Goal: Navigation & Orientation: Find specific page/section

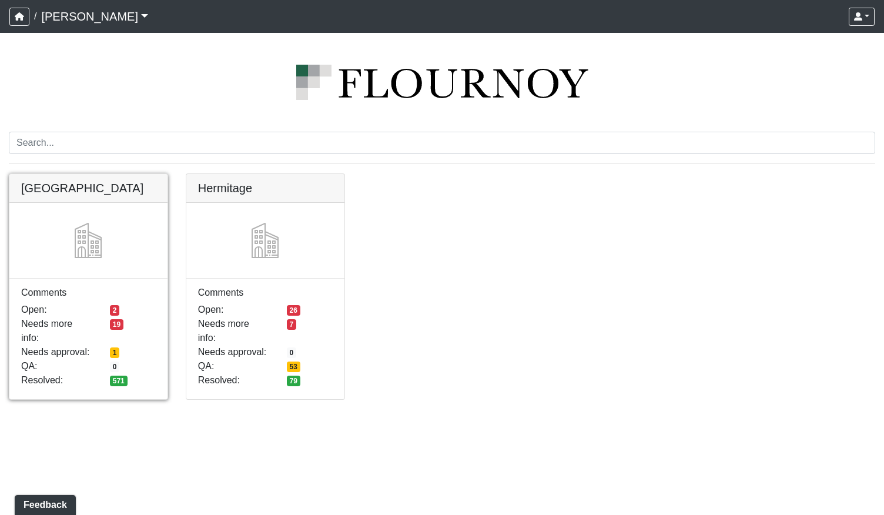
click at [145, 174] on link at bounding box center [88, 174] width 158 height 0
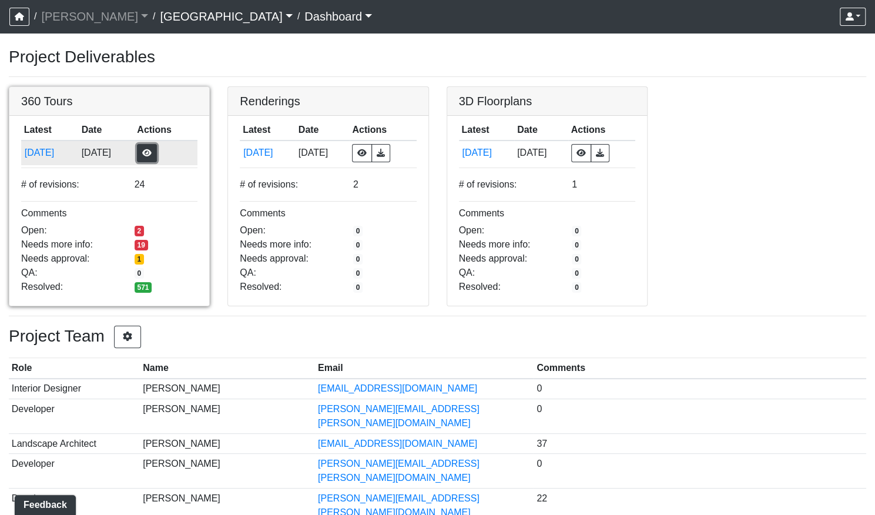
click at [157, 155] on button "button" at bounding box center [147, 153] width 20 height 18
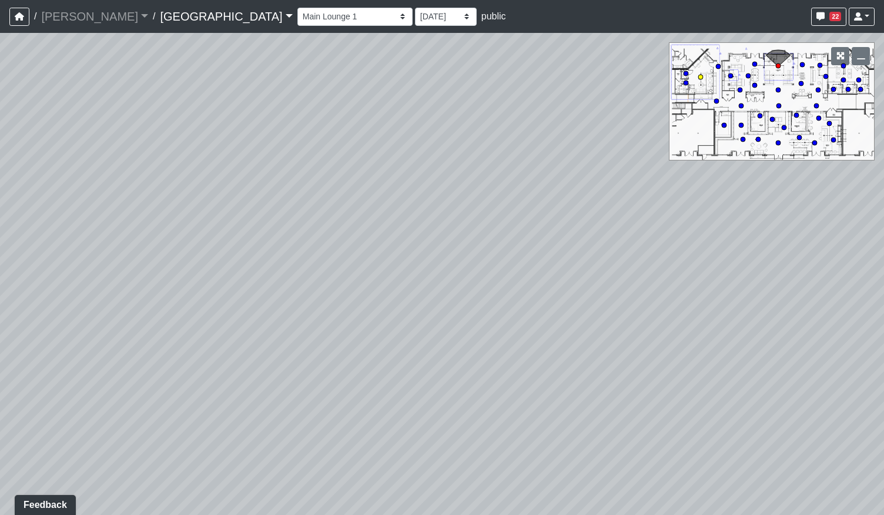
click at [701, 75] on circle at bounding box center [700, 77] width 5 height 5
drag, startPoint x: 512, startPoint y: 391, endPoint x: 309, endPoint y: 379, distance: 203.6
click at [309, 379] on div "Loading... Pool Courtyard Entry 1 Loading... Main Lounge 2 Loading... Pool Cour…" at bounding box center [442, 274] width 884 height 482
drag, startPoint x: 703, startPoint y: 345, endPoint x: 387, endPoint y: 313, distance: 317.7
click at [387, 313] on div "Loading... Pool Courtyard Entry 1 Loading... Main Lounge 2 Loading... Pool Cour…" at bounding box center [442, 274] width 884 height 482
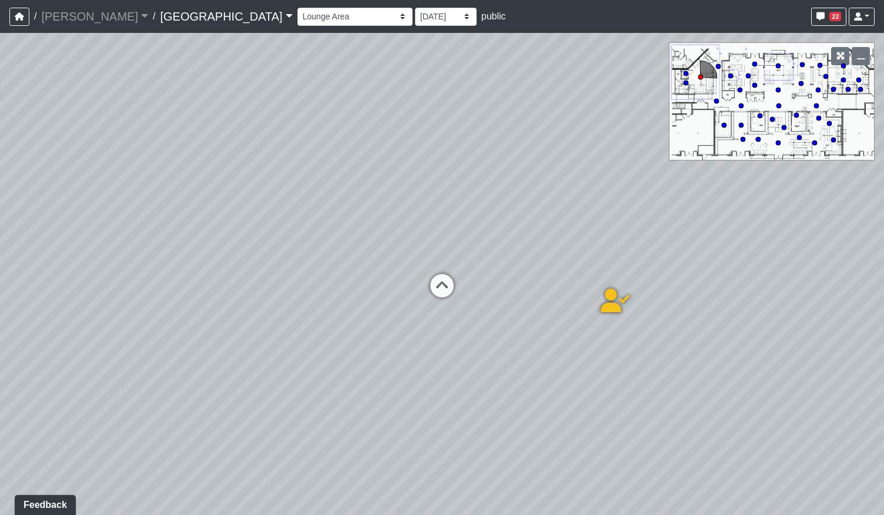
drag, startPoint x: 632, startPoint y: 314, endPoint x: 524, endPoint y: 304, distance: 108.6
click at [524, 304] on div "Loading... Pool Courtyard Entry 1 Loading... Main Lounge 2 Loading... Pool Cour…" at bounding box center [442, 274] width 884 height 482
drag, startPoint x: 284, startPoint y: 355, endPoint x: 617, endPoint y: 289, distance: 339.6
click at [576, 291] on div "Loading... Pool Courtyard Entry 1 Loading... Main Lounge 2 Loading... Pool Cour…" at bounding box center [442, 274] width 884 height 482
drag, startPoint x: 381, startPoint y: 235, endPoint x: 712, endPoint y: 334, distance: 345.9
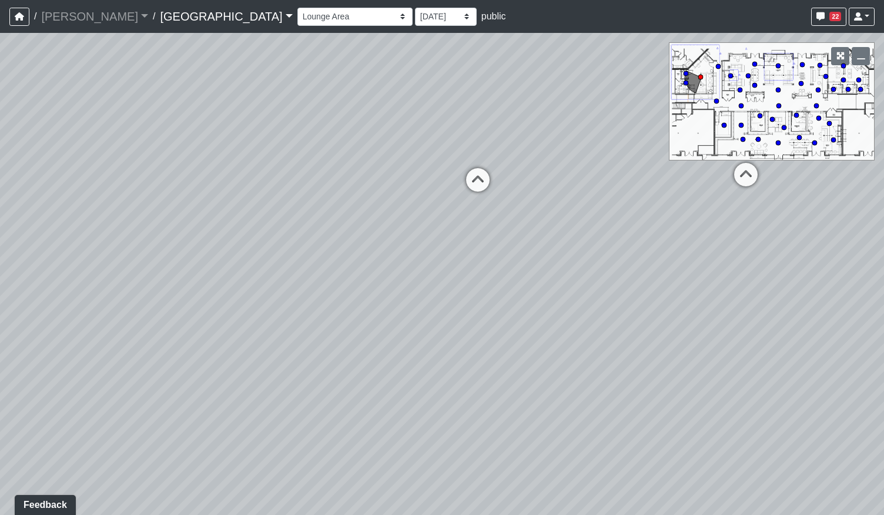
click at [713, 335] on div "Loading... Pool Courtyard Entry 1 Loading... Main Lounge 2 Loading... Pool Cour…" at bounding box center [442, 274] width 884 height 482
drag, startPoint x: 372, startPoint y: 298, endPoint x: 358, endPoint y: 351, distance: 54.7
click at [354, 355] on div "Loading... Pool Courtyard Entry 1 Loading... Main Lounge 2 Loading... Pool Cour…" at bounding box center [442, 274] width 884 height 482
drag, startPoint x: 618, startPoint y: 344, endPoint x: 493, endPoint y: 319, distance: 127.7
click at [309, 311] on div "Loading... Pool Courtyard Entry 1 Loading... Main Lounge 2 Loading... Pool Cour…" at bounding box center [442, 274] width 884 height 482
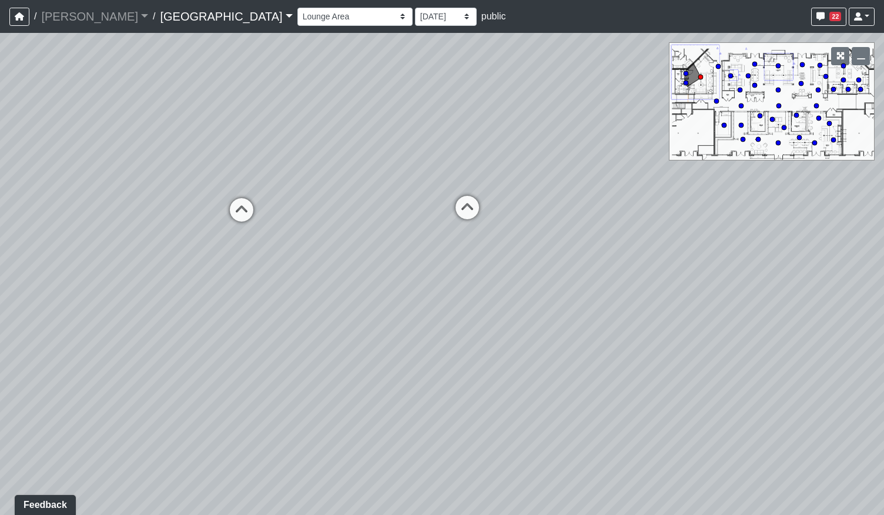
drag, startPoint x: 626, startPoint y: 320, endPoint x: 293, endPoint y: 313, distance: 333.2
click at [294, 313] on div "Loading... Pool Courtyard Entry 1 Loading... Main Lounge 2 Loading... Pool Cour…" at bounding box center [442, 274] width 884 height 482
drag, startPoint x: 293, startPoint y: 236, endPoint x: 579, endPoint y: 236, distance: 286.1
click at [584, 227] on div "Loading... Pool Courtyard Entry 1 Loading... Main Lounge 2 Loading... Pool Cour…" at bounding box center [442, 274] width 884 height 482
drag, startPoint x: 455, startPoint y: 290, endPoint x: 555, endPoint y: 347, distance: 114.2
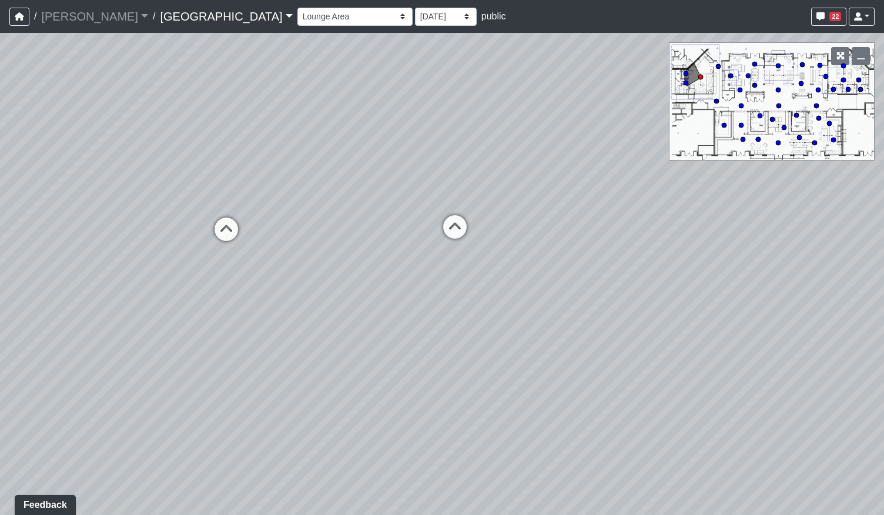
click at [555, 347] on div "Loading... Pool Courtyard Entry 1 Loading... Main Lounge 2 Loading... Pool Cour…" at bounding box center [442, 274] width 884 height 482
click at [35, 237] on div "Loading... Pool Courtyard Entry 1 Loading... Main Lounge 2 Loading... Pool Cour…" at bounding box center [442, 274] width 884 height 482
drag, startPoint x: 98, startPoint y: 211, endPoint x: 660, endPoint y: 200, distance: 561.7
click at [719, 190] on div "Loading... Pool Courtyard Entry 1 Loading... Main Lounge 2 Loading... Pool Cour…" at bounding box center [442, 274] width 884 height 482
drag, startPoint x: 261, startPoint y: 214, endPoint x: 555, endPoint y: 219, distance: 293.8
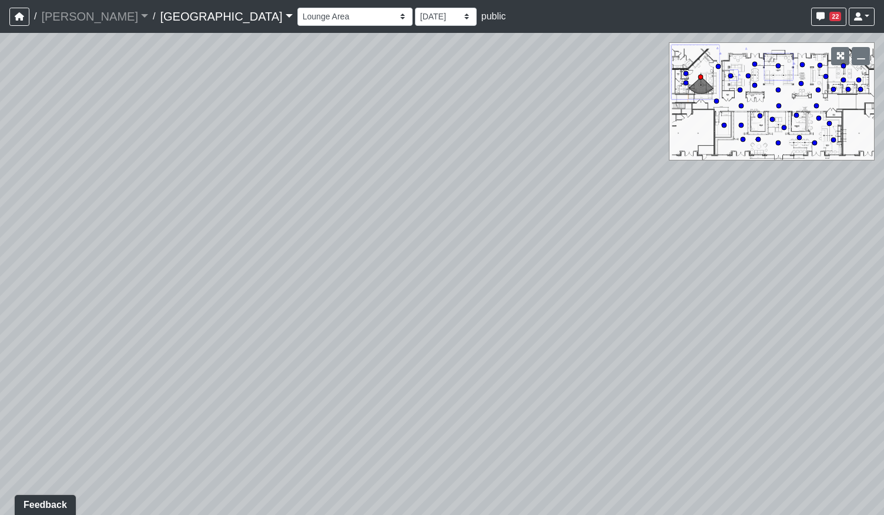
click at [555, 220] on div "Loading... Pool Courtyard Entry 1 Loading... Main Lounge 2 Loading... Pool Cour…" at bounding box center [442, 274] width 884 height 482
drag, startPoint x: 218, startPoint y: 222, endPoint x: 616, endPoint y: 224, distance: 397.7
click at [616, 224] on div "Loading... Pool Courtyard Entry 1 Loading... Main Lounge 2 Loading... Pool Cour…" at bounding box center [442, 274] width 884 height 482
drag, startPoint x: 147, startPoint y: 221, endPoint x: 0, endPoint y: 307, distance: 170.9
click at [0, 308] on div "Loading... Pool Courtyard Entry 1 Loading... Main Lounge 2 Loading... Pool Cour…" at bounding box center [442, 274] width 884 height 482
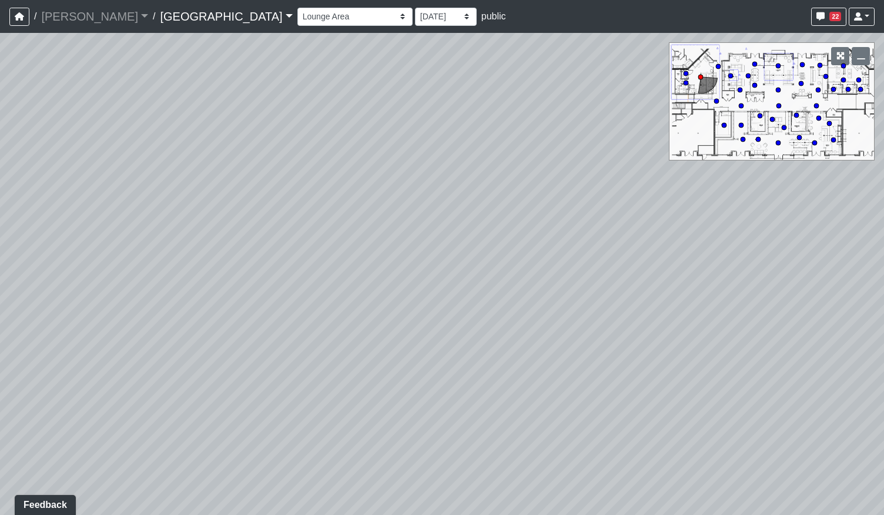
drag, startPoint x: 430, startPoint y: 259, endPoint x: 41, endPoint y: 284, distance: 390.3
click at [38, 285] on div "Loading... Pool Courtyard Entry 1 Loading... Main Lounge 2 Loading... Pool Cour…" at bounding box center [442, 274] width 884 height 482
drag, startPoint x: 561, startPoint y: 254, endPoint x: 226, endPoint y: 249, distance: 335.5
click at [226, 249] on div "Loading... Pool Courtyard Entry 1 Loading... Main Lounge 2 Loading... Pool Cour…" at bounding box center [442, 274] width 884 height 482
drag, startPoint x: 571, startPoint y: 251, endPoint x: 235, endPoint y: 246, distance: 336.1
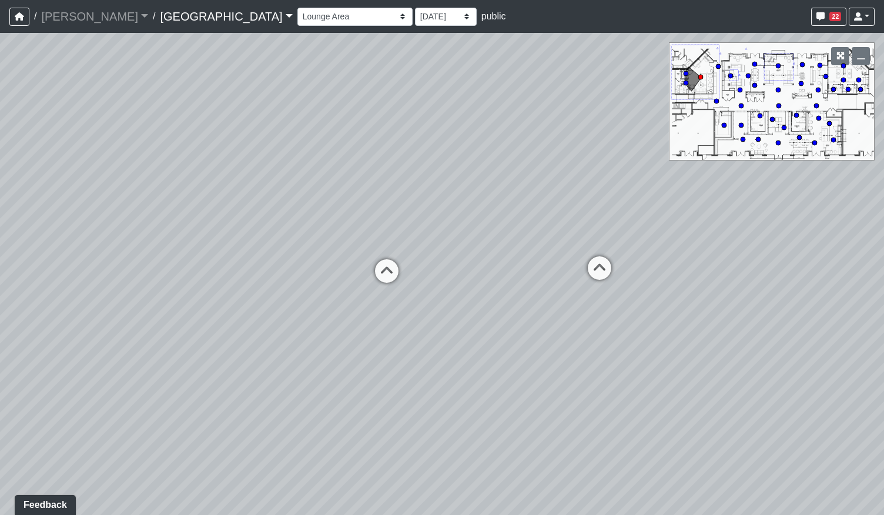
click at [235, 246] on div "Loading... Pool Courtyard Entry 1 Loading... Main Lounge 2 Loading... Pool Cour…" at bounding box center [442, 274] width 884 height 482
drag, startPoint x: 438, startPoint y: 258, endPoint x: 196, endPoint y: 199, distance: 249.1
click at [177, 199] on div "Loading... Pool Courtyard Entry 1 Loading... Main Lounge 2 Loading... Pool Cour…" at bounding box center [442, 274] width 884 height 482
drag, startPoint x: 435, startPoint y: 191, endPoint x: 269, endPoint y: 183, distance: 165.9
click at [269, 183] on div "Loading... Pool Courtyard Entry 1 Loading... Main Lounge 2 Loading... Pool Cour…" at bounding box center [442, 274] width 884 height 482
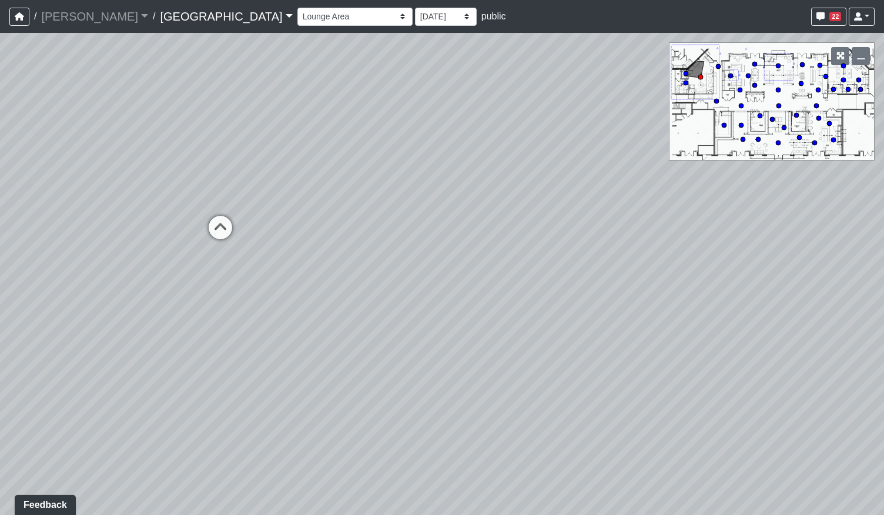
drag, startPoint x: 344, startPoint y: 173, endPoint x: 404, endPoint y: 180, distance: 59.8
click at [404, 180] on div "Loading... Pool Courtyard Entry 1 Loading... Main Lounge 2 Loading... Pool Cour…" at bounding box center [442, 274] width 884 height 482
click at [610, 467] on div "Loading... Pool Courtyard Entry 1 Loading... Main Lounge 2 Loading... Pool Cour…" at bounding box center [442, 274] width 884 height 482
drag, startPoint x: 362, startPoint y: 249, endPoint x: 436, endPoint y: 244, distance: 74.2
click at [436, 244] on div "Loading... Pool Courtyard Entry 1 Loading... Main Lounge 2 Loading... Pool Cour…" at bounding box center [442, 274] width 884 height 482
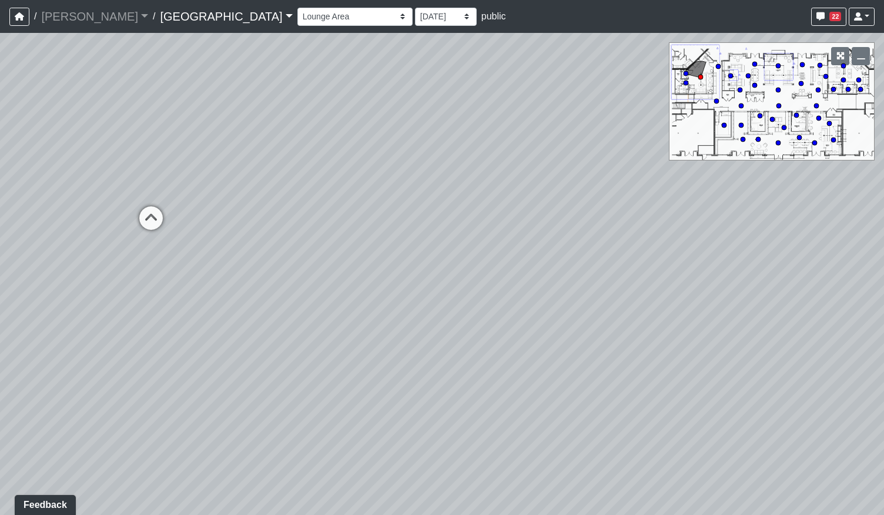
drag, startPoint x: 645, startPoint y: 380, endPoint x: 486, endPoint y: 373, distance: 158.7
click at [486, 373] on div "Loading... Pool Courtyard Entry 1 Loading... Main Lounge 2 Loading... Pool Cour…" at bounding box center [442, 274] width 884 height 482
drag, startPoint x: 482, startPoint y: 334, endPoint x: 657, endPoint y: 370, distance: 179.2
click at [657, 372] on div "Loading... Pool Courtyard Entry 1 Loading... Main Lounge 2 Loading... Pool Cour…" at bounding box center [442, 274] width 884 height 482
drag, startPoint x: 398, startPoint y: 351, endPoint x: 698, endPoint y: 304, distance: 303.9
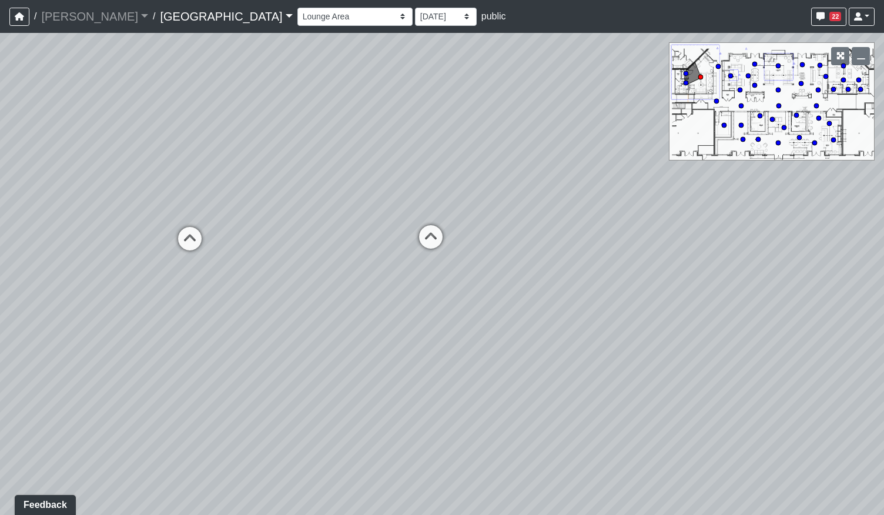
click at [698, 304] on div "Loading... Pool Courtyard Entry 1 Loading... Main Lounge 2 Loading... Pool Cour…" at bounding box center [442, 274] width 884 height 482
drag, startPoint x: 232, startPoint y: 345, endPoint x: 428, endPoint y: 375, distance: 197.9
click at [631, 404] on div "Loading... Pool Courtyard Entry 1 Loading... Main Lounge 2 Loading... Pool Cour…" at bounding box center [442, 274] width 884 height 482
drag, startPoint x: 321, startPoint y: 341, endPoint x: 254, endPoint y: 345, distance: 66.5
click at [261, 346] on div "Loading... Pool Courtyard Entry 1 Loading... Main Lounge 2 Loading... Pool Cour…" at bounding box center [442, 274] width 884 height 482
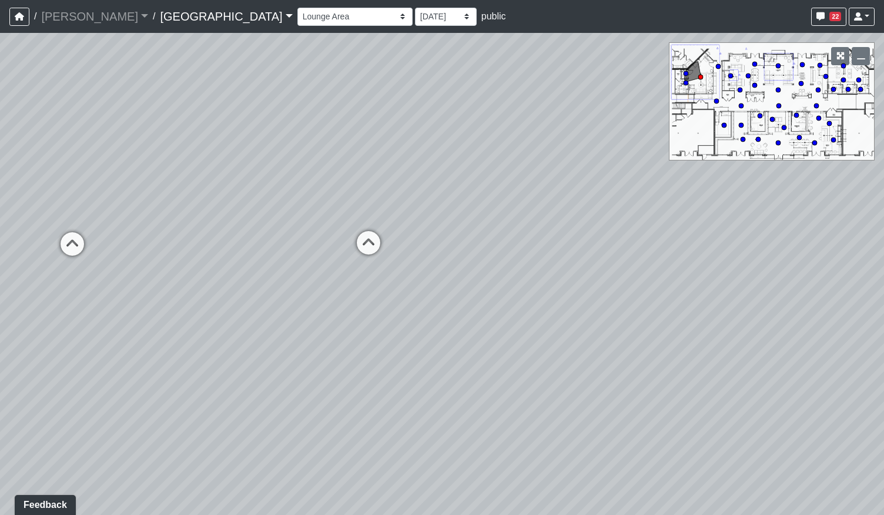
drag, startPoint x: 515, startPoint y: 314, endPoint x: 174, endPoint y: 278, distance: 342.7
click at [174, 278] on div "Loading... Pool Courtyard Entry 1 Loading... Main Lounge 2 Loading... Pool Cour…" at bounding box center [442, 274] width 884 height 482
drag, startPoint x: 462, startPoint y: 276, endPoint x: 385, endPoint y: 297, distance: 79.8
click at [385, 297] on div "Loading... Pool Courtyard Entry 1 Loading... Main Lounge 2 Loading... Pool Cour…" at bounding box center [442, 274] width 884 height 482
drag, startPoint x: 405, startPoint y: 301, endPoint x: 481, endPoint y: 287, distance: 77.2
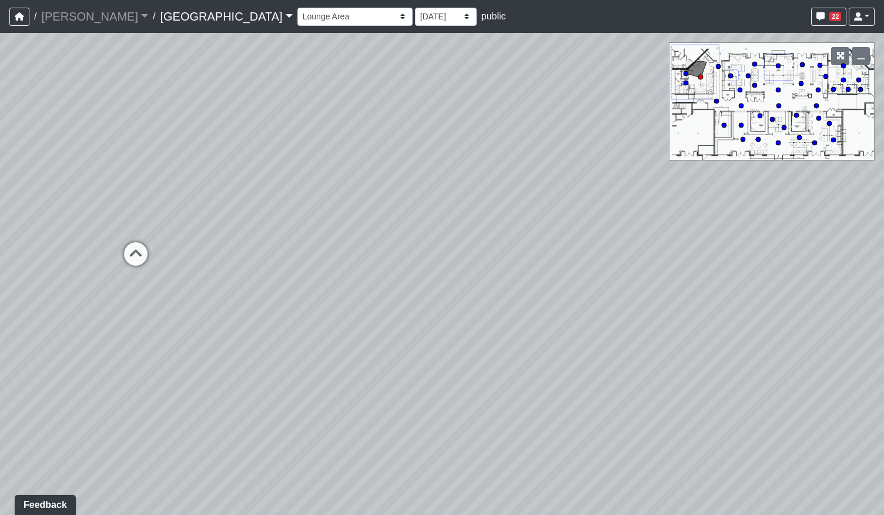
click at [481, 287] on div "Loading... Pool Courtyard Entry 1 Loading... Main Lounge 2 Loading... Pool Cour…" at bounding box center [442, 274] width 884 height 482
drag, startPoint x: 404, startPoint y: 297, endPoint x: 604, endPoint y: 241, distance: 208.1
click at [579, 240] on div "Loading... Pool Courtyard Entry 1 Loading... Main Lounge 2 Loading... Pool Cour…" at bounding box center [442, 274] width 884 height 482
drag, startPoint x: 363, startPoint y: 267, endPoint x: 315, endPoint y: 319, distance: 70.7
click at [317, 321] on div "Loading... Pool Courtyard Entry 1 Loading... Main Lounge 2 Loading... Pool Cour…" at bounding box center [442, 274] width 884 height 482
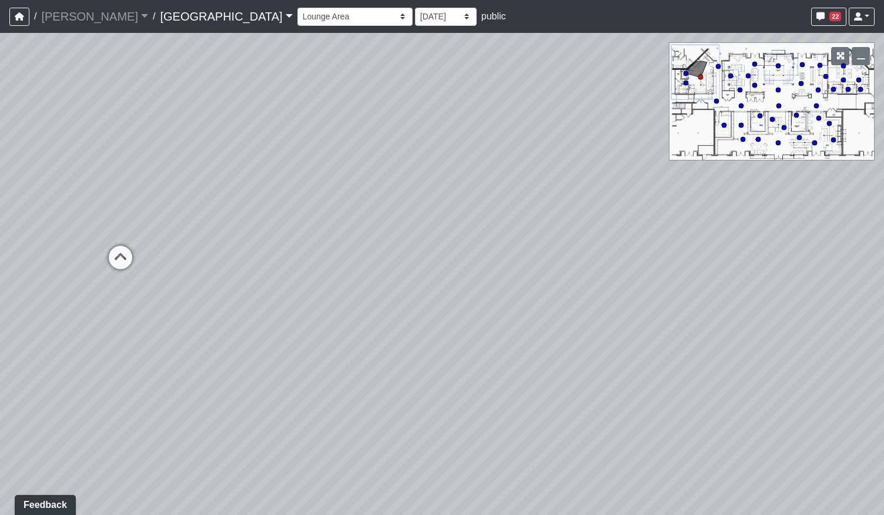
drag, startPoint x: 665, startPoint y: 247, endPoint x: 415, endPoint y: 272, distance: 251.5
click at [415, 272] on div "Loading... Pool Courtyard Entry 1 Loading... Main Lounge 2 Loading... Pool Cour…" at bounding box center [442, 274] width 884 height 482
drag, startPoint x: 723, startPoint y: 401, endPoint x: 365, endPoint y: 361, distance: 359.5
click at [341, 366] on div "Loading... Pool Courtyard Entry 1 Loading... Main Lounge 2 Loading... Pool Cour…" at bounding box center [442, 274] width 884 height 482
drag, startPoint x: 549, startPoint y: 338, endPoint x: 372, endPoint y: 394, distance: 185.4
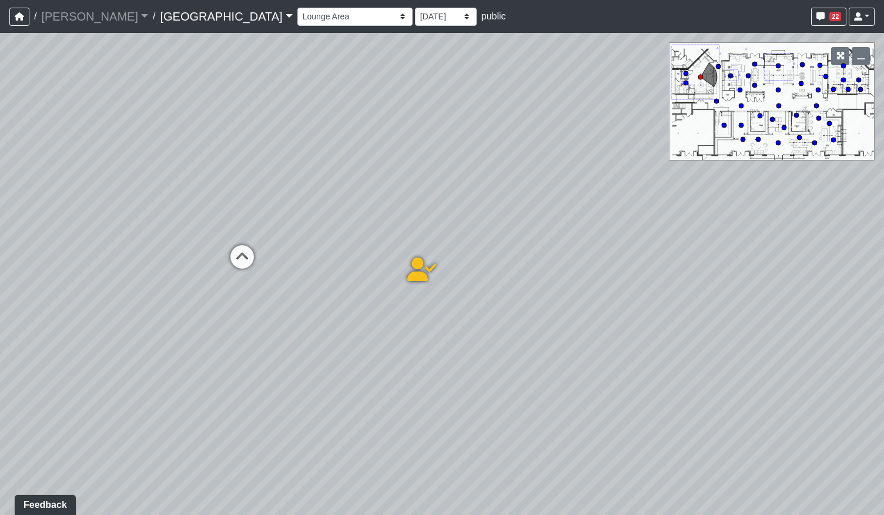
click at [372, 394] on div "Loading... Pool Courtyard Entry 1 Loading... Main Lounge 2 Loading... Pool Cour…" at bounding box center [442, 274] width 884 height 482
drag, startPoint x: 167, startPoint y: 346, endPoint x: 537, endPoint y: 305, distance: 372.4
click at [610, 287] on div "Loading... Pool Courtyard Entry 1 Loading... Main Lounge 2 Loading... Pool Cour…" at bounding box center [442, 274] width 884 height 482
drag, startPoint x: 264, startPoint y: 315, endPoint x: 644, endPoint y: 389, distance: 386.7
click at [644, 389] on div "Loading... Pool Courtyard Entry 1 Loading... Main Lounge 2 Loading... Pool Cour…" at bounding box center [442, 274] width 884 height 482
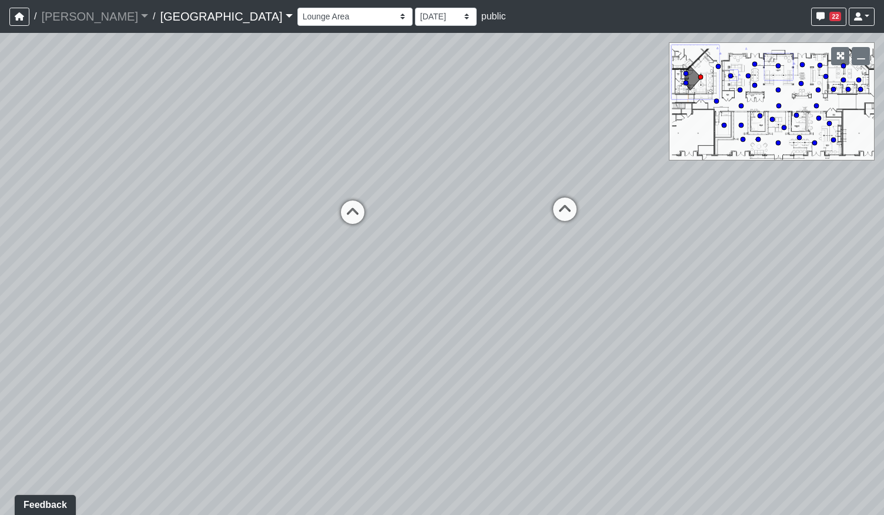
drag, startPoint x: 479, startPoint y: 346, endPoint x: 697, endPoint y: 330, distance: 219.2
click at [697, 330] on div "Loading... Pool Courtyard Entry 1 Loading... Main Lounge 2 Loading... Pool Cour…" at bounding box center [442, 274] width 884 height 482
drag, startPoint x: 631, startPoint y: 241, endPoint x: 490, endPoint y: 305, distance: 154.9
click at [490, 305] on div "Loading... Pool Courtyard Entry 1 Loading... Main Lounge 2 Loading... Pool Cour…" at bounding box center [442, 274] width 884 height 482
drag, startPoint x: 539, startPoint y: 332, endPoint x: 449, endPoint y: 345, distance: 91.5
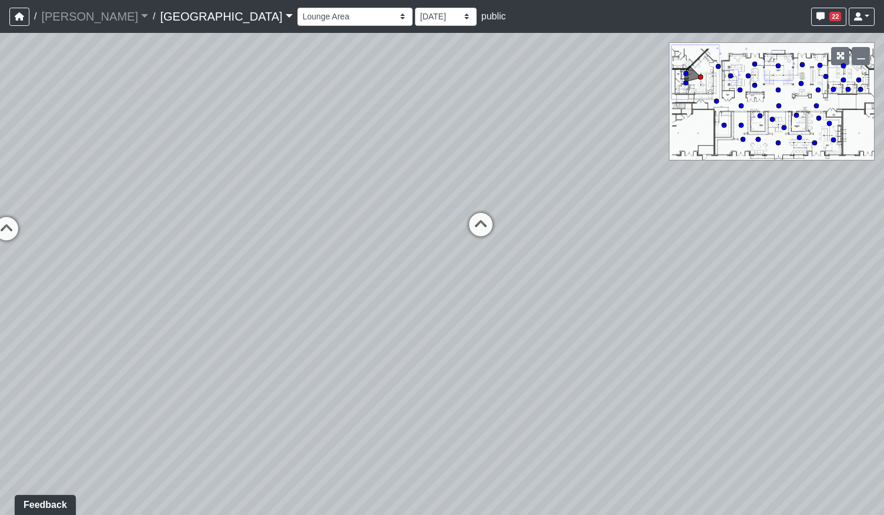
click at [449, 345] on div "Loading... Pool Courtyard Entry 1 Loading... Main Lounge 2 Loading... Pool Cour…" at bounding box center [442, 274] width 884 height 482
drag, startPoint x: 408, startPoint y: 273, endPoint x: 358, endPoint y: 112, distance: 168.9
click at [358, 112] on div "Loading... Pool Courtyard Entry 1 Loading... Main Lounge 2 Loading... Pool Cour…" at bounding box center [442, 274] width 884 height 482
drag, startPoint x: 414, startPoint y: 240, endPoint x: 377, endPoint y: 285, distance: 58.1
click at [377, 285] on div "Loading... Pool Courtyard Entry 1 Loading... Main Lounge 2 Loading... Pool Cour…" at bounding box center [442, 274] width 884 height 482
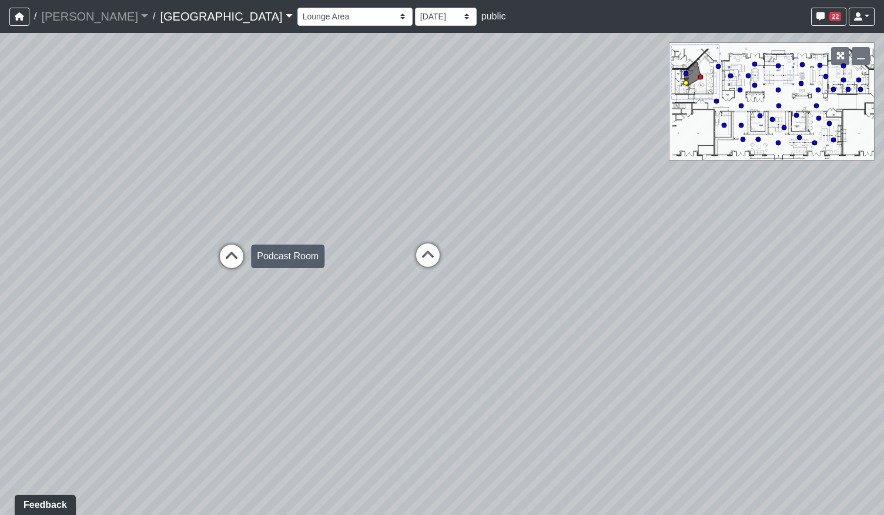
click at [240, 263] on icon at bounding box center [231, 261] width 35 height 35
drag, startPoint x: 214, startPoint y: 291, endPoint x: 399, endPoint y: 273, distance: 185.4
click at [401, 273] on div "Loading... Pool Courtyard Entry 1 Loading... Main Lounge 2 Loading... Pool Cour…" at bounding box center [442, 274] width 884 height 482
drag, startPoint x: 307, startPoint y: 276, endPoint x: 771, endPoint y: 300, distance: 464.1
click at [748, 301] on div "Loading... Pool Courtyard Entry 1 Loading... Main Lounge 2 Loading... Pool Cour…" at bounding box center [442, 274] width 884 height 482
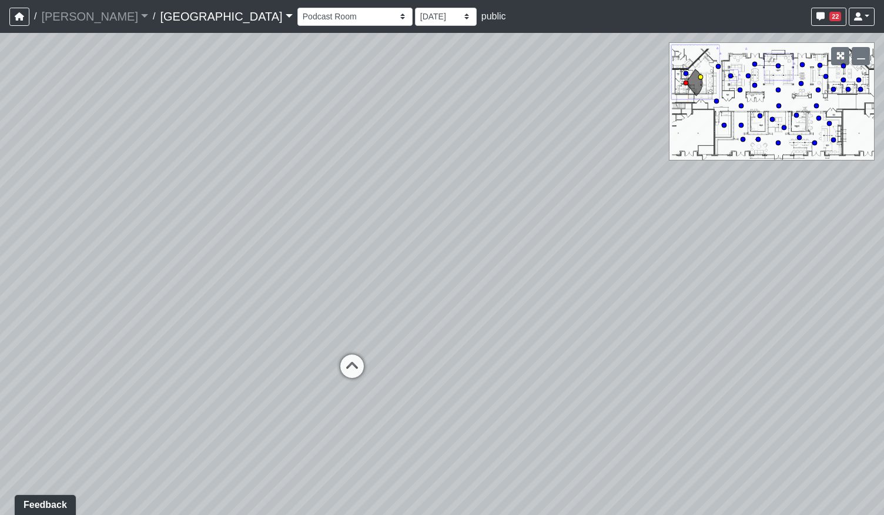
click at [351, 368] on icon at bounding box center [351, 371] width 35 height 35
drag, startPoint x: 665, startPoint y: 327, endPoint x: 313, endPoint y: 331, distance: 351.9
click at [288, 342] on div "Loading... Pool Courtyard Entry 1 Loading... Main Lounge 2 Loading... Pool Cour…" at bounding box center [442, 274] width 884 height 482
drag, startPoint x: 513, startPoint y: 317, endPoint x: 462, endPoint y: 318, distance: 50.6
click at [462, 318] on div "Loading... Pool Courtyard Entry 1 Loading... Main Lounge 2 Loading... Pool Cour…" at bounding box center [442, 274] width 884 height 482
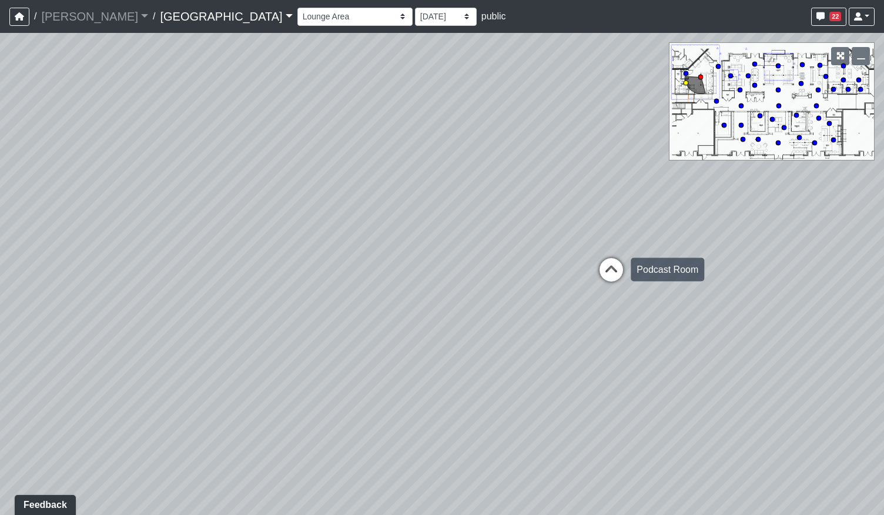
click at [613, 256] on div "Loading... Podcast Room" at bounding box center [610, 269] width 35 height 35
drag, startPoint x: 368, startPoint y: 435, endPoint x: 551, endPoint y: 506, distance: 195.8
click at [546, 514] on html "/ Flournoy Flournoy Loading... / Cool Springs Cool Springs Loading... Cool Spri…" at bounding box center [442, 257] width 884 height 515
drag, startPoint x: 587, startPoint y: 220, endPoint x: 483, endPoint y: 290, distance: 125.0
click at [413, 190] on div "Loading... Pool Courtyard Entry 1 Loading... Main Lounge 2 Loading... Pool Cour…" at bounding box center [442, 274] width 884 height 482
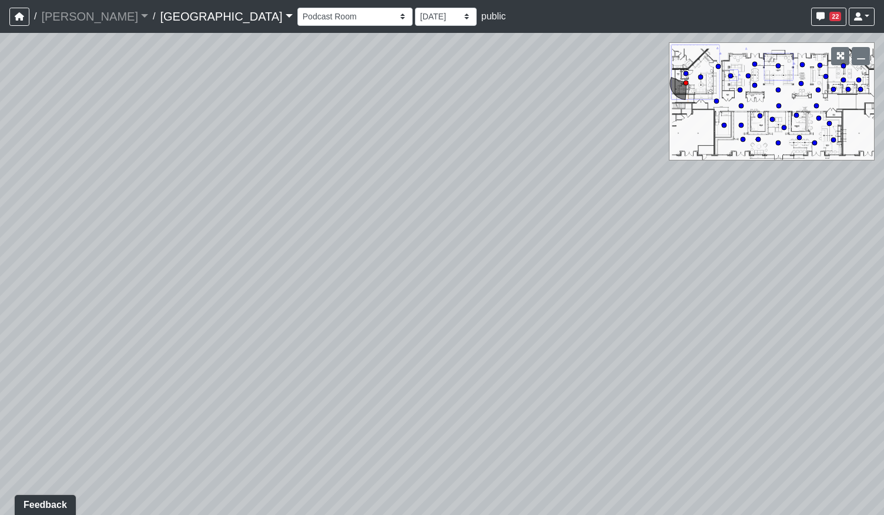
drag, startPoint x: 623, startPoint y: 382, endPoint x: 240, endPoint y: 325, distance: 387.9
click at [242, 333] on div "Loading... Pool Courtyard Entry 1 Loading... Main Lounge 2 Loading... Pool Cour…" at bounding box center [442, 274] width 884 height 482
drag, startPoint x: 577, startPoint y: 297, endPoint x: 291, endPoint y: 314, distance: 287.2
click at [291, 314] on div "Loading... Pool Courtyard Entry 1 Loading... Main Lounge 2 Loading... Pool Cour…" at bounding box center [442, 274] width 884 height 482
click at [556, 419] on icon at bounding box center [567, 424] width 35 height 35
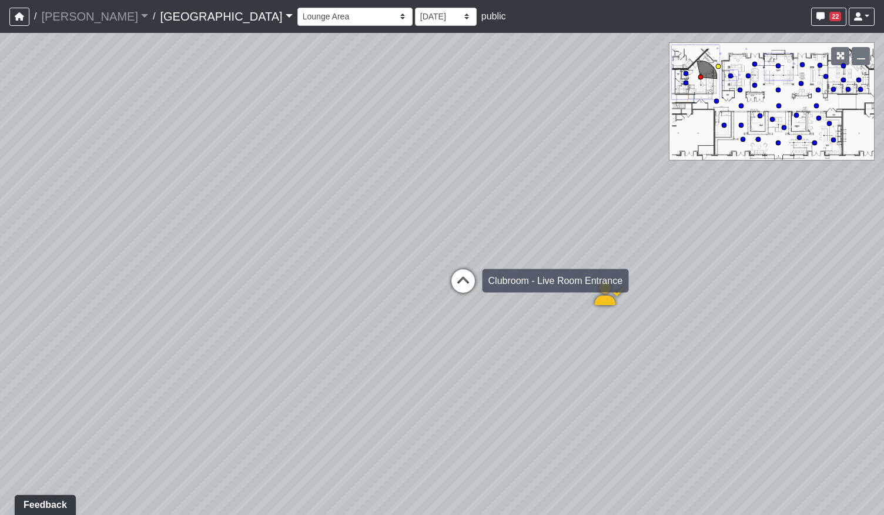
click at [457, 281] on icon at bounding box center [462, 286] width 35 height 35
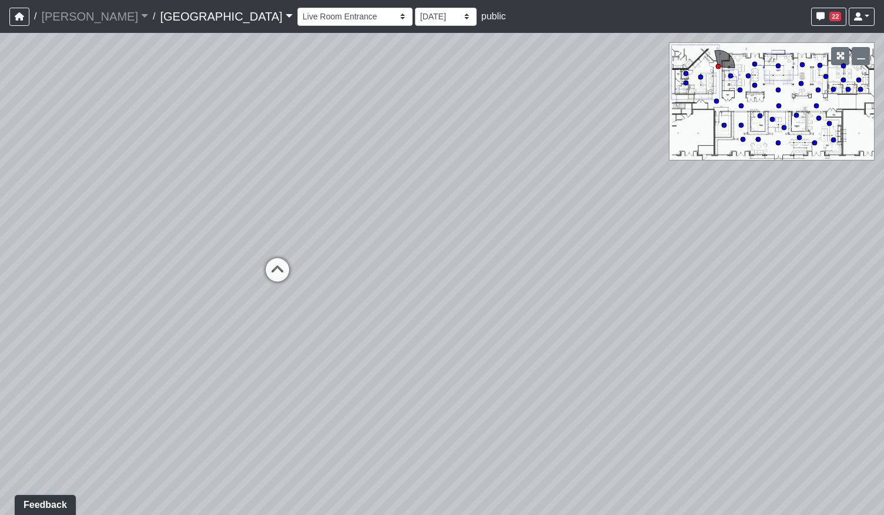
drag, startPoint x: 695, startPoint y: 338, endPoint x: 367, endPoint y: 376, distance: 330.6
click at [402, 377] on div "Loading... Pool Courtyard Entry 1 Loading... Main Lounge 2 Loading... Pool Cour…" at bounding box center [442, 274] width 884 height 482
drag, startPoint x: 745, startPoint y: 380, endPoint x: 255, endPoint y: 222, distance: 514.6
click at [255, 222] on div "Loading... Pool Courtyard Entry 1 Loading... Main Lounge 2 Loading... Pool Cour…" at bounding box center [442, 274] width 884 height 482
click at [612, 288] on icon at bounding box center [618, 291] width 35 height 35
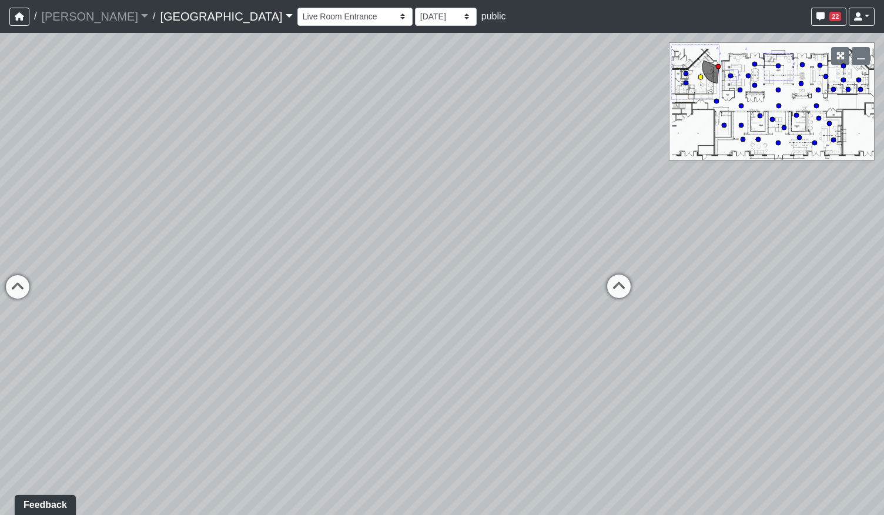
select select "cH18fr94jDTRmB5JSKNetn"
drag, startPoint x: 476, startPoint y: 330, endPoint x: 592, endPoint y: 320, distance: 116.8
click at [591, 320] on div "Loading... Pool Courtyard Entry 1 Loading... Main Lounge 2 Loading... Pool Cour…" at bounding box center [442, 274] width 884 height 482
